Goal: Check status: Check status

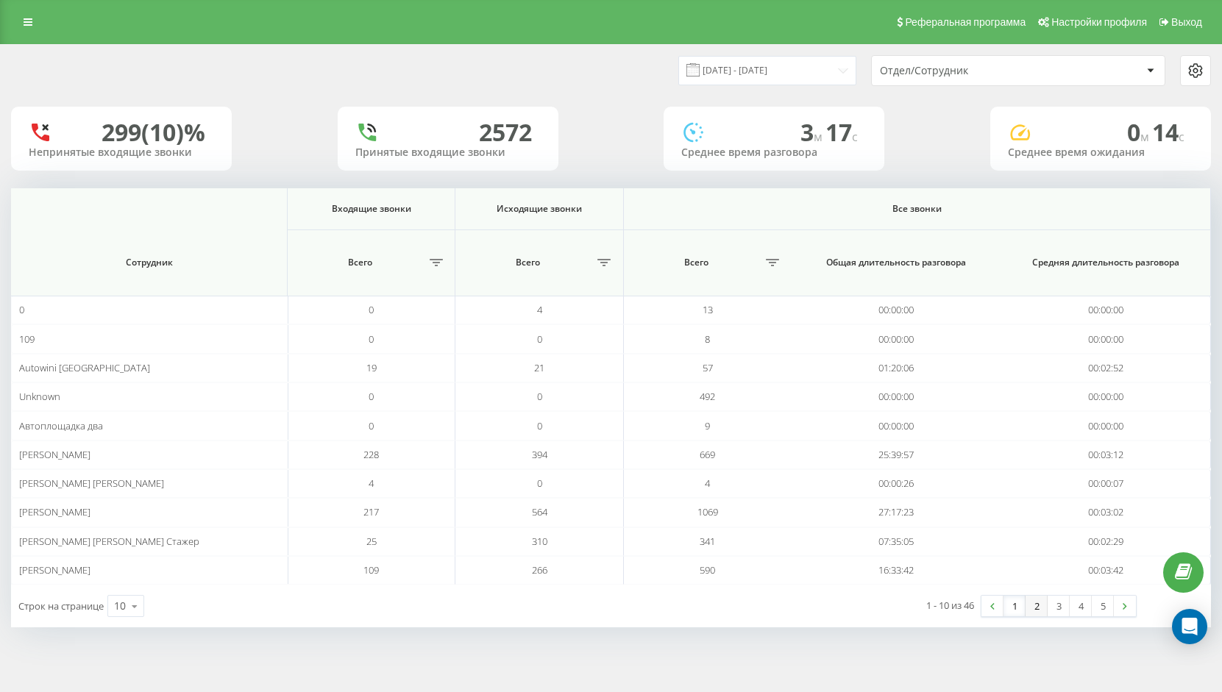
click at [1036, 606] on link "2" at bounding box center [1036, 606] width 22 height 21
click at [799, 71] on input "[DATE] - [DATE]" at bounding box center [767, 70] width 178 height 29
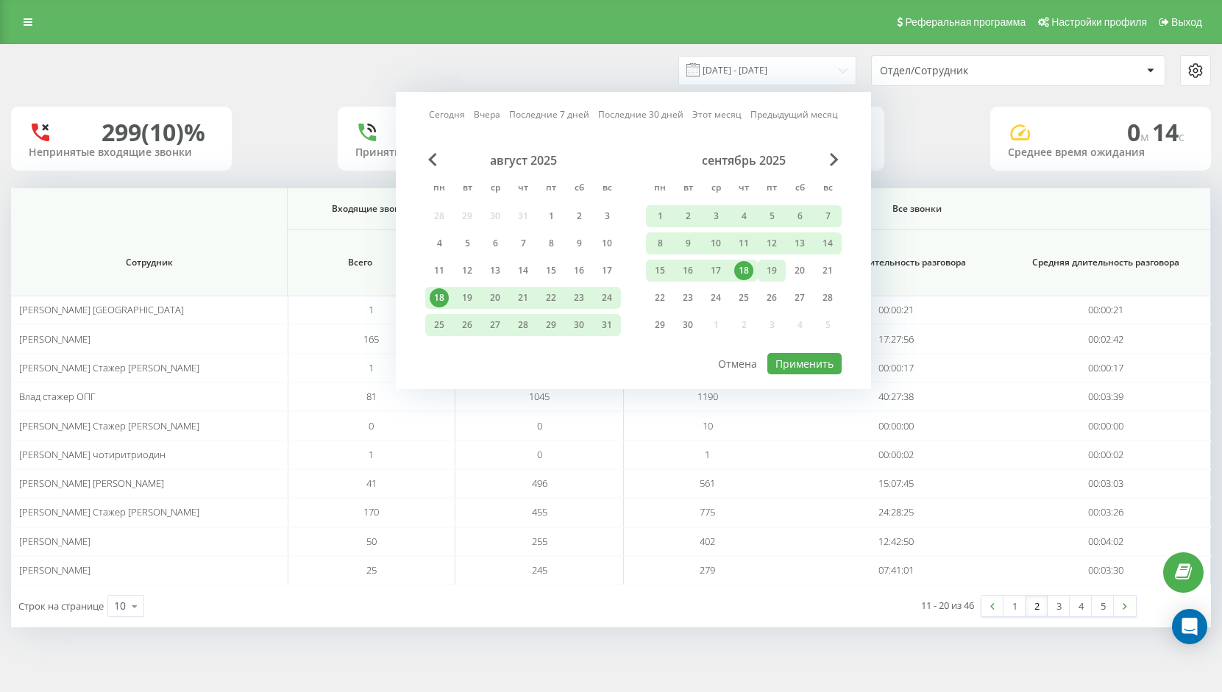
click at [765, 276] on div "19" at bounding box center [771, 270] width 19 height 19
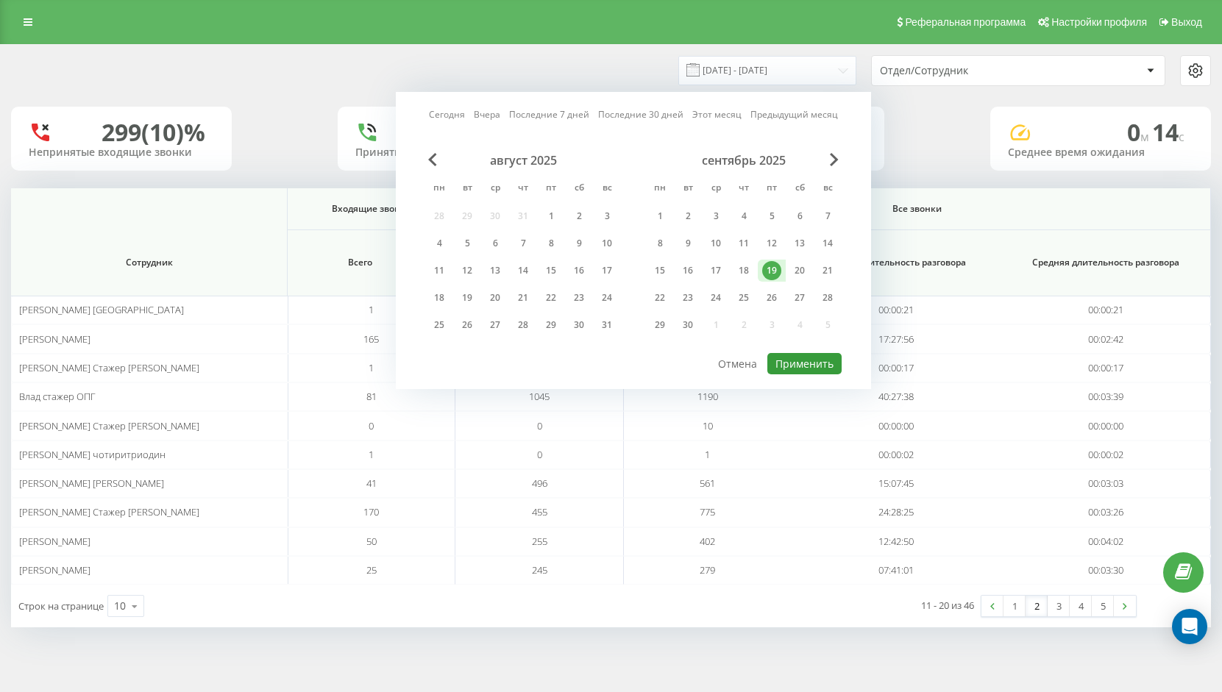
click at [799, 364] on button "Применить" at bounding box center [804, 363] width 74 height 21
type input "[DATE] - [DATE]"
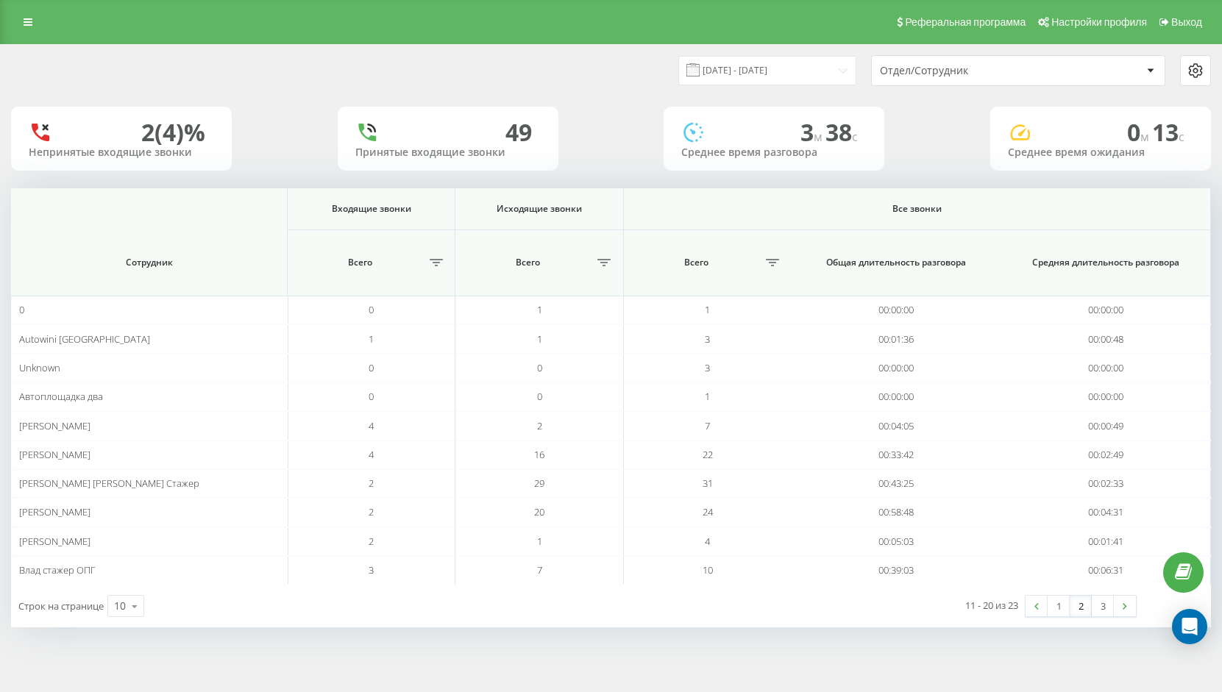
click at [1079, 611] on link "2" at bounding box center [1080, 606] width 22 height 21
click at [1108, 608] on link "3" at bounding box center [1102, 606] width 22 height 21
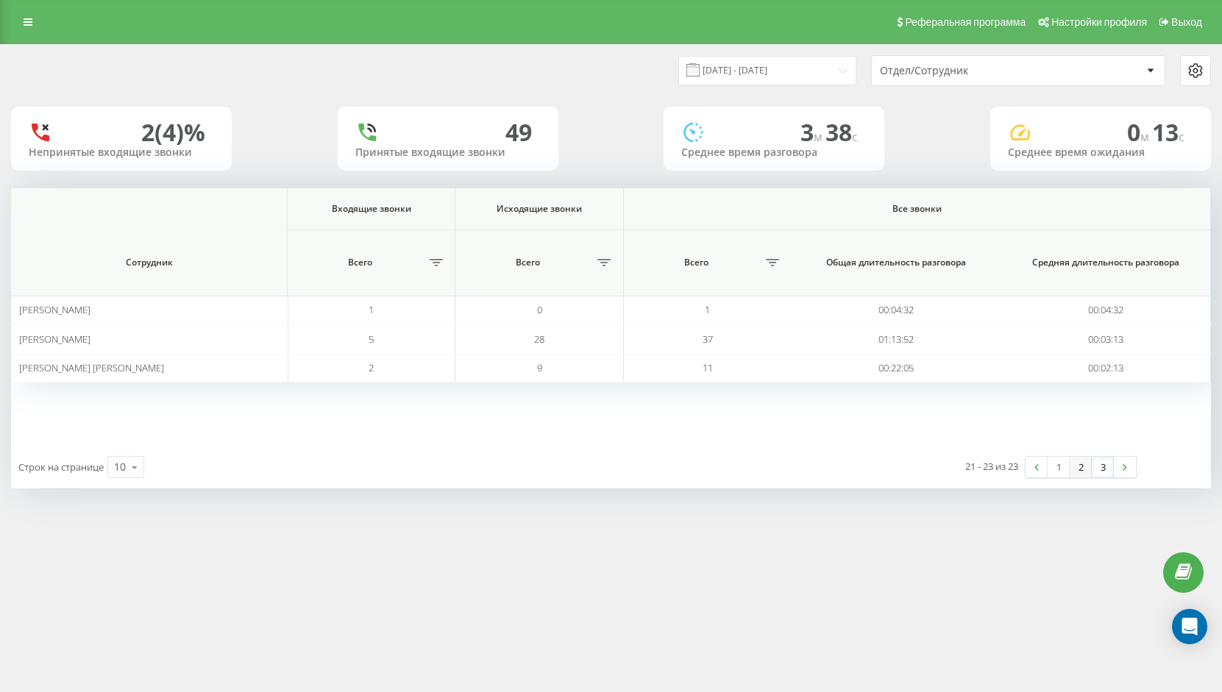
click at [1086, 469] on link "2" at bounding box center [1080, 467] width 22 height 21
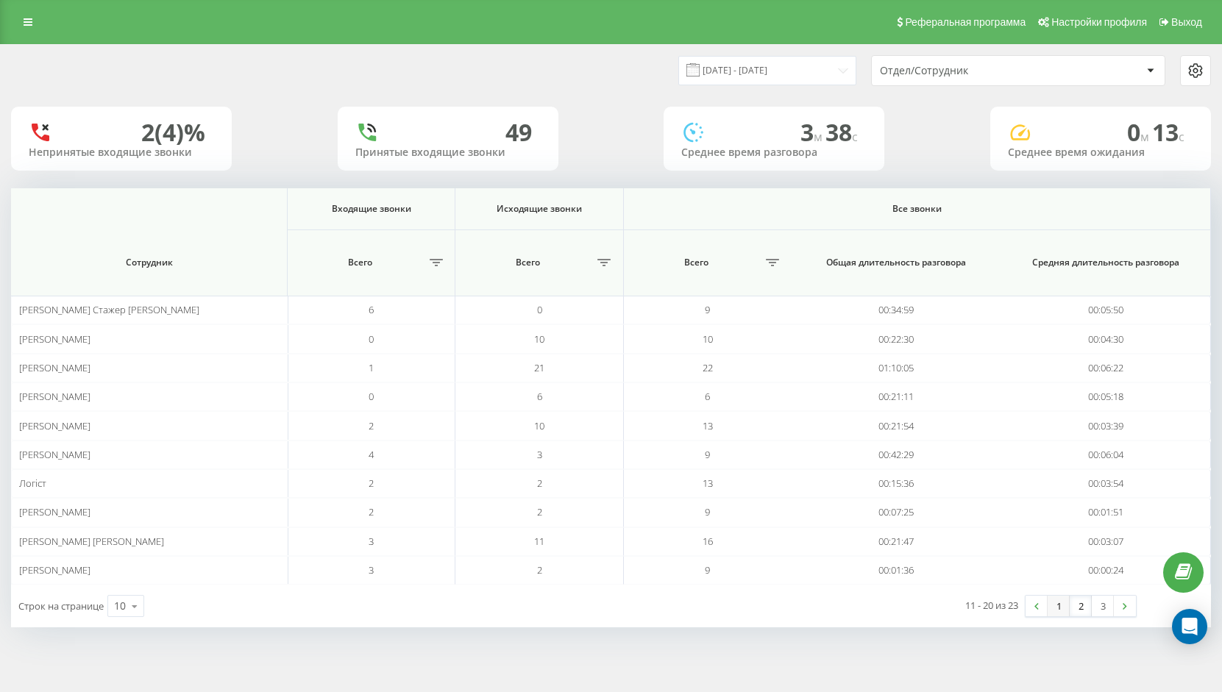
click at [1056, 607] on link "1" at bounding box center [1058, 606] width 22 height 21
click at [1075, 609] on link "2" at bounding box center [1080, 606] width 22 height 21
